Goal: Navigation & Orientation: Understand site structure

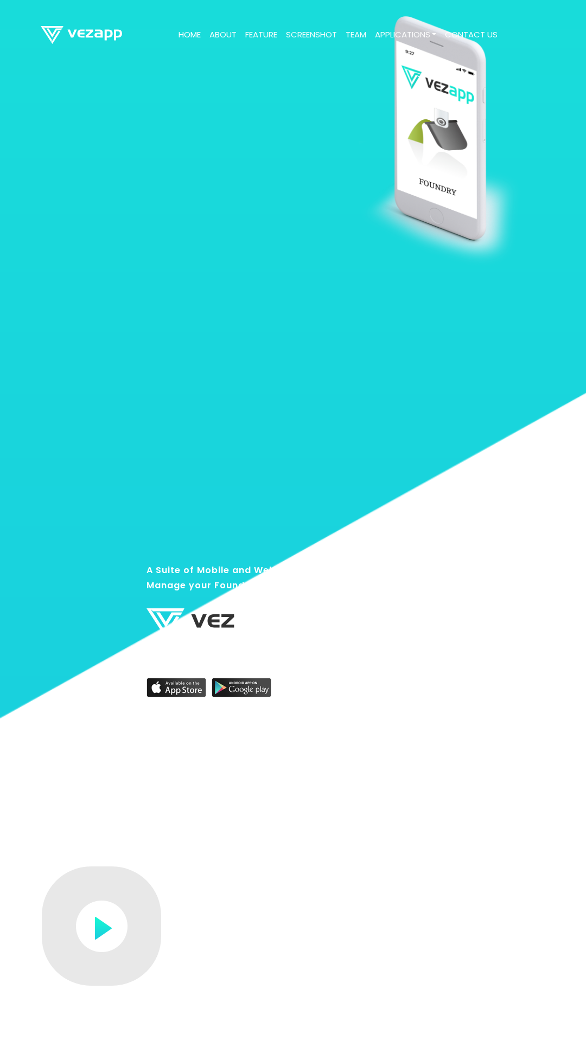
scroll to position [108, 0]
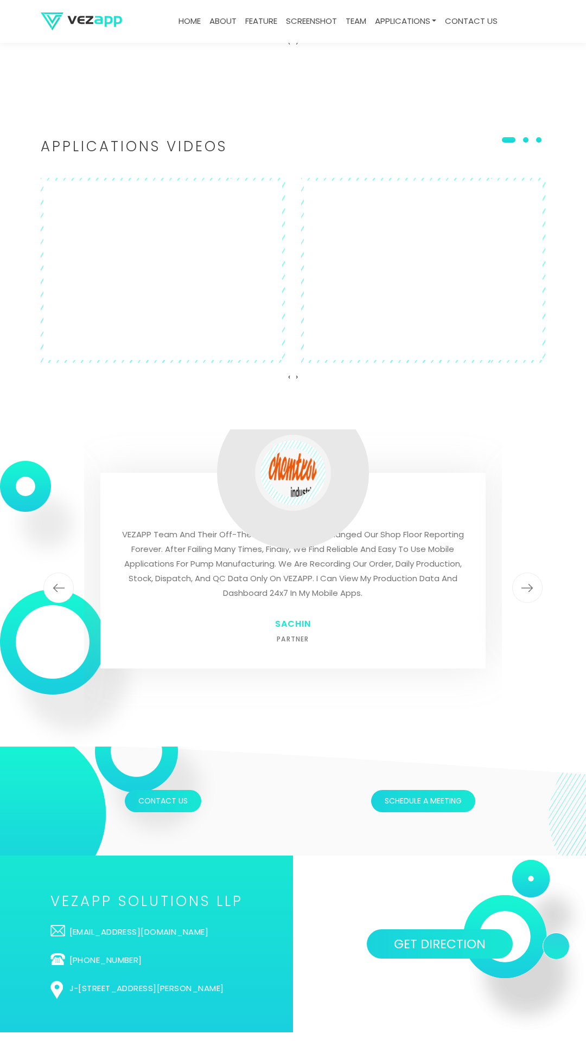
scroll to position [56, 0]
